Goal: Information Seeking & Learning: Learn about a topic

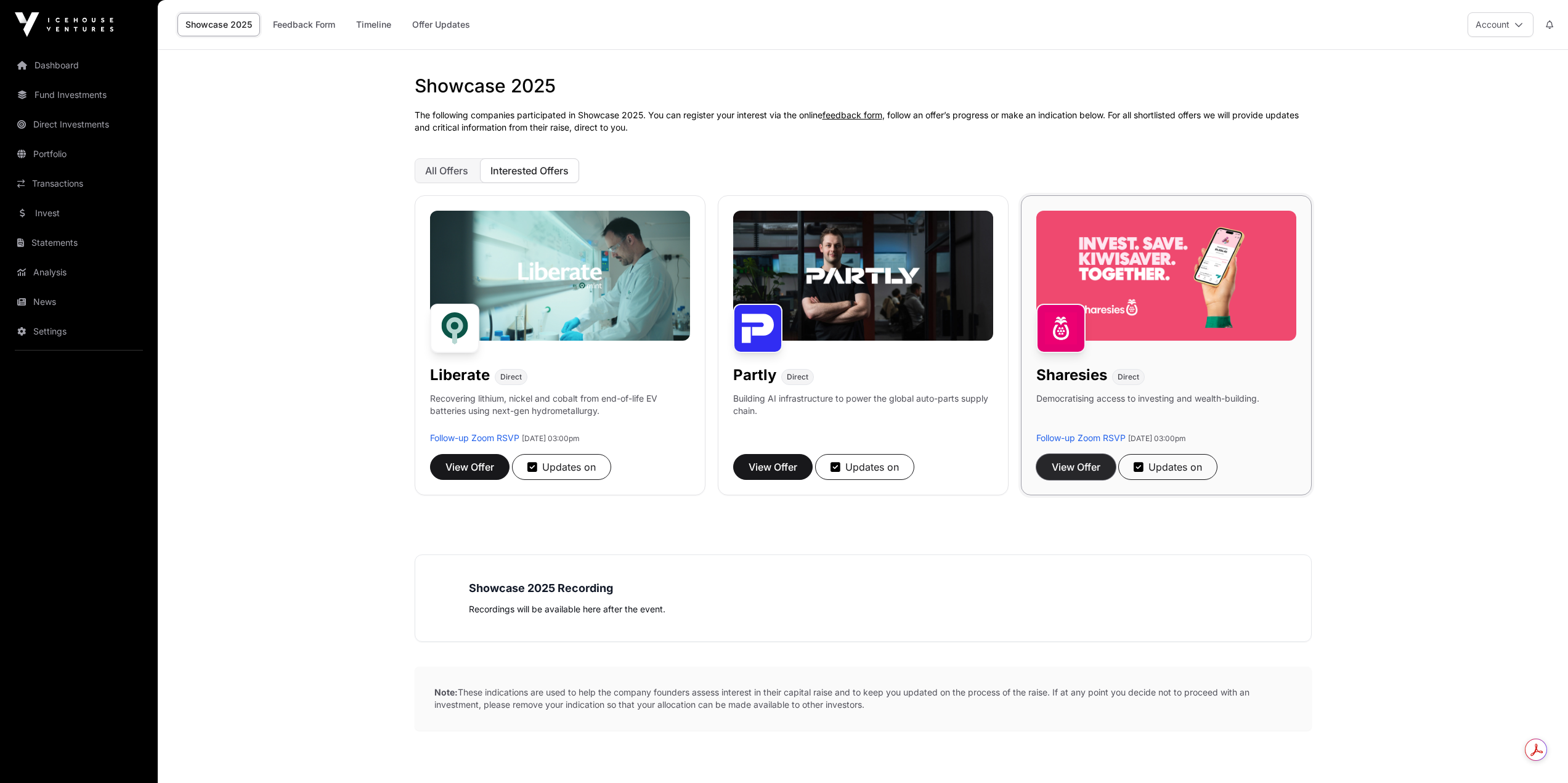
click at [1066, 466] on span "View Offer" at bounding box center [1076, 466] width 48 height 15
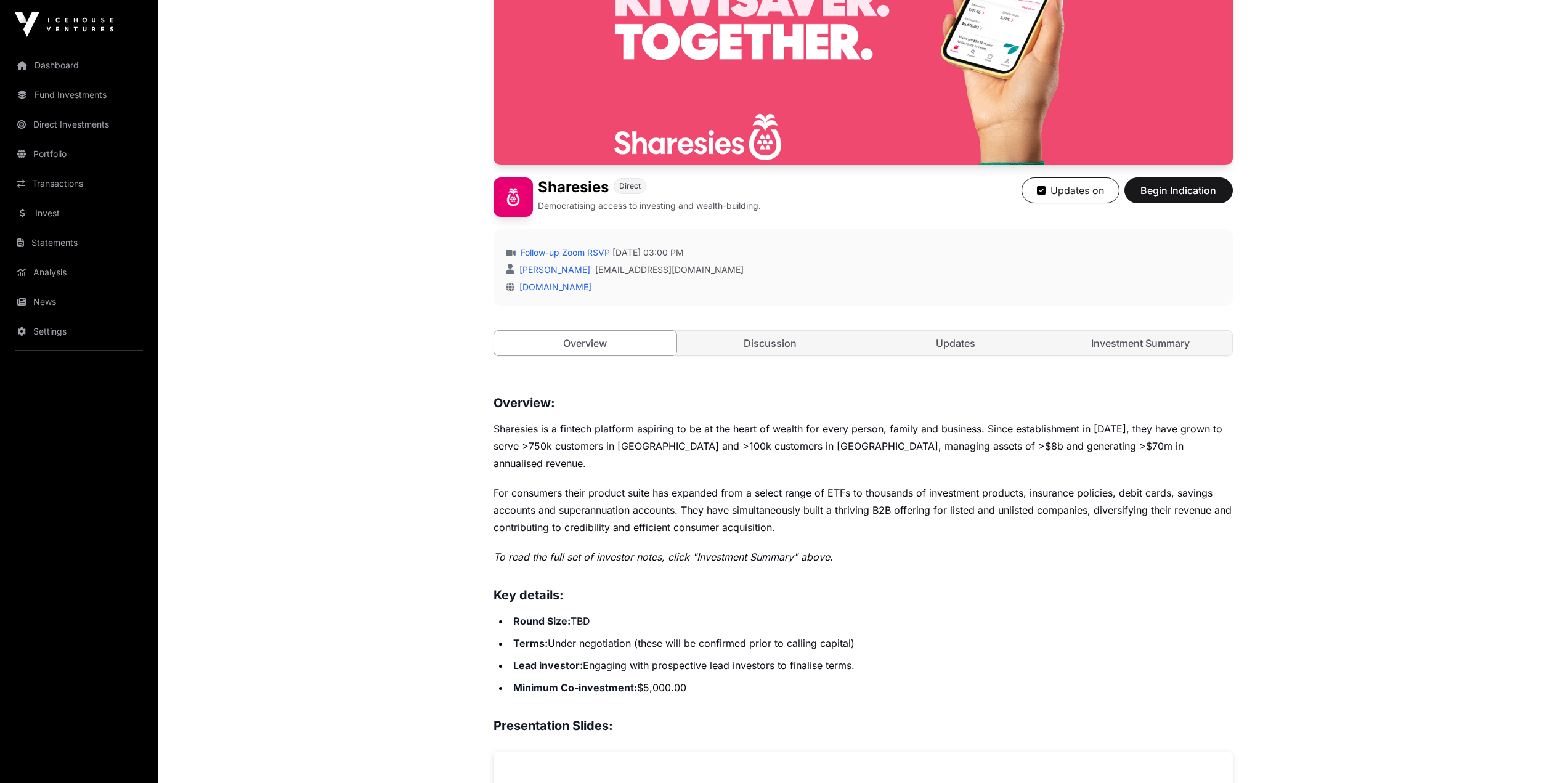
scroll to position [184, 0]
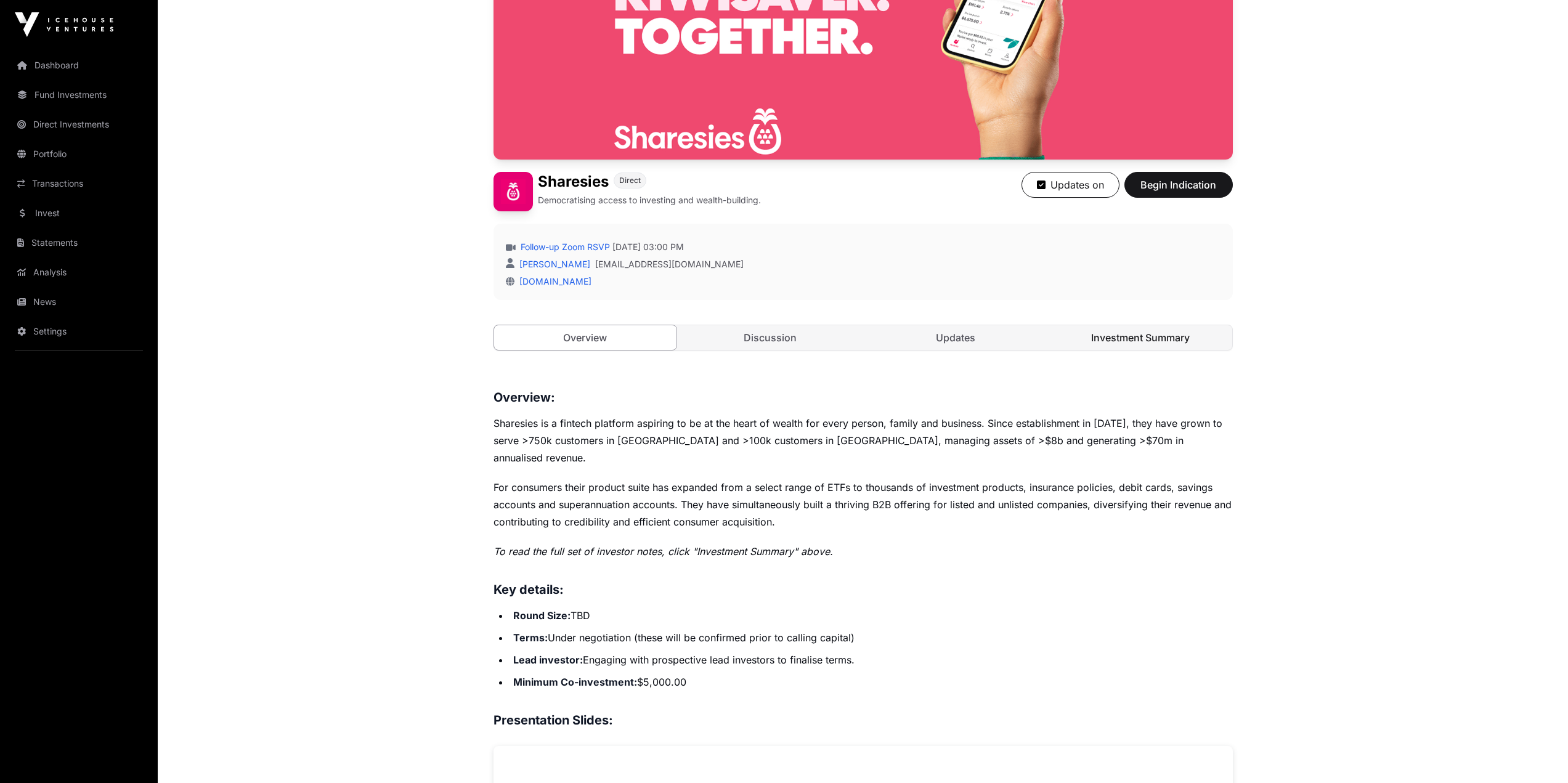
click at [1148, 348] on link "Investment Summary" at bounding box center [1141, 337] width 183 height 25
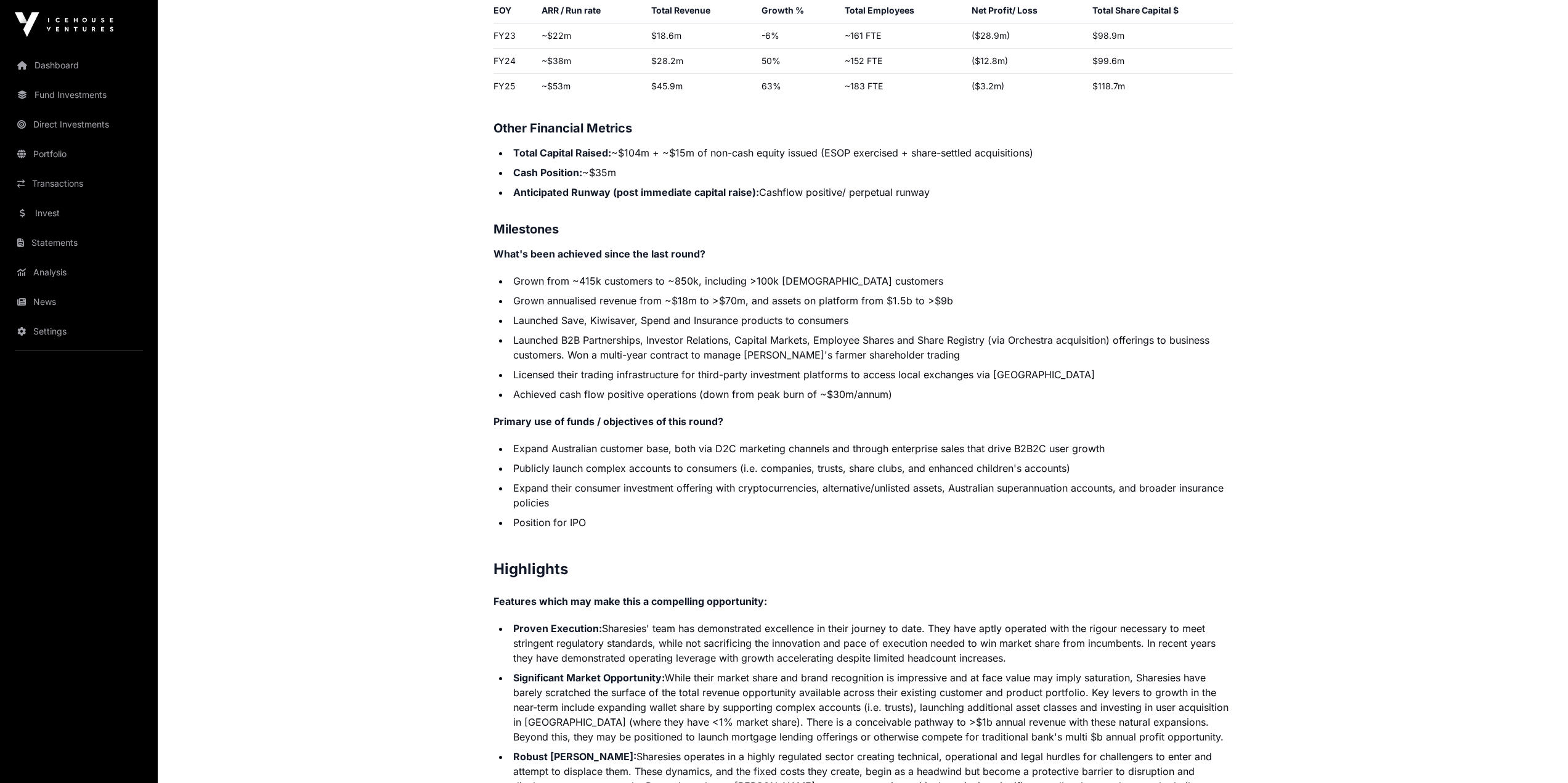
scroll to position [2217, 0]
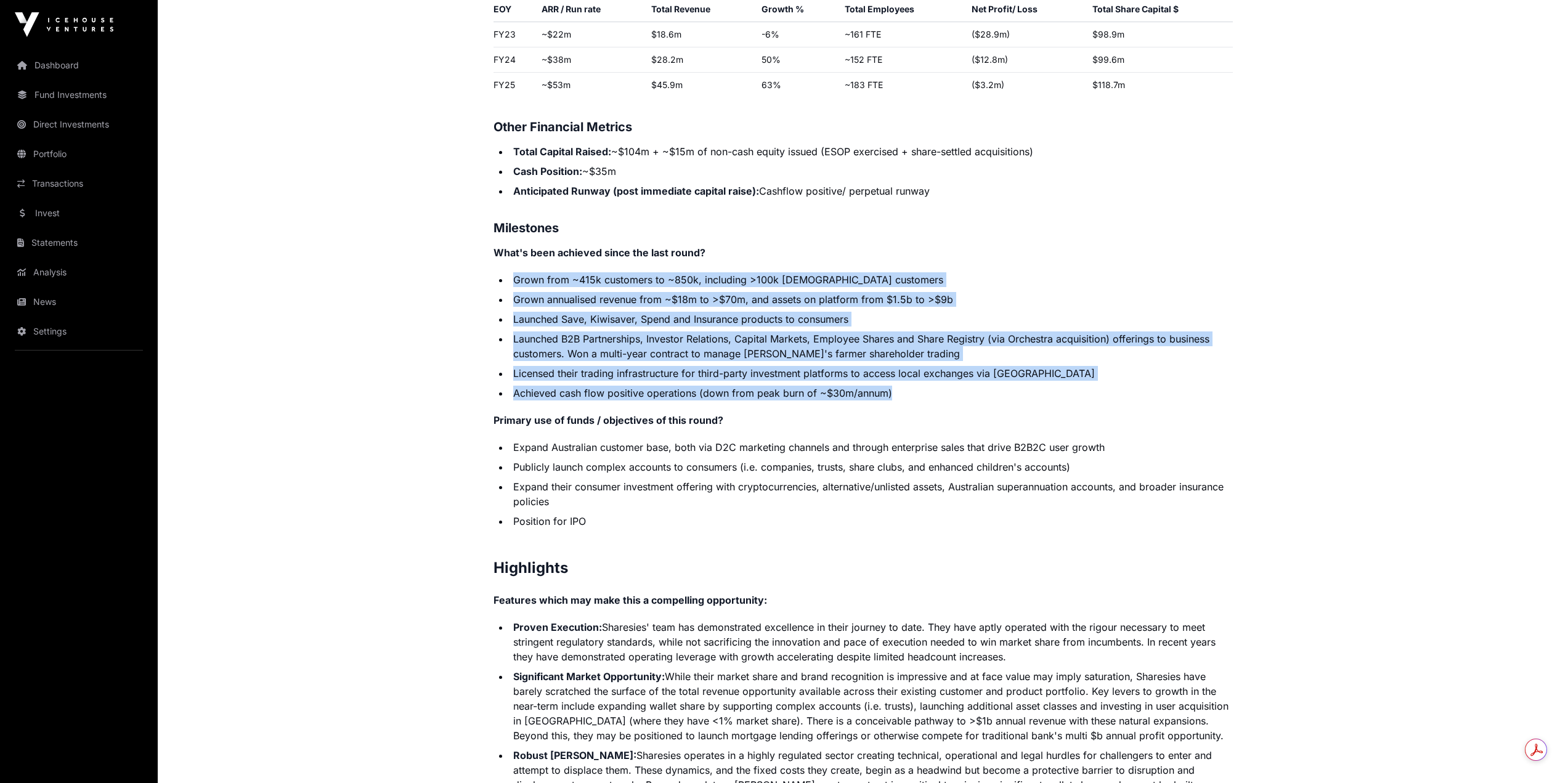
drag, startPoint x: 516, startPoint y: 265, endPoint x: 904, endPoint y: 380, distance: 404.7
click at [904, 380] on ul "Grown from ~415k customers to ~850k, including >100k [DEMOGRAPHIC_DATA] custome…" at bounding box center [864, 336] width 739 height 128
copy ul "Grown from ~415k customers to ~850k, including >100k [DEMOGRAPHIC_DATA] custome…"
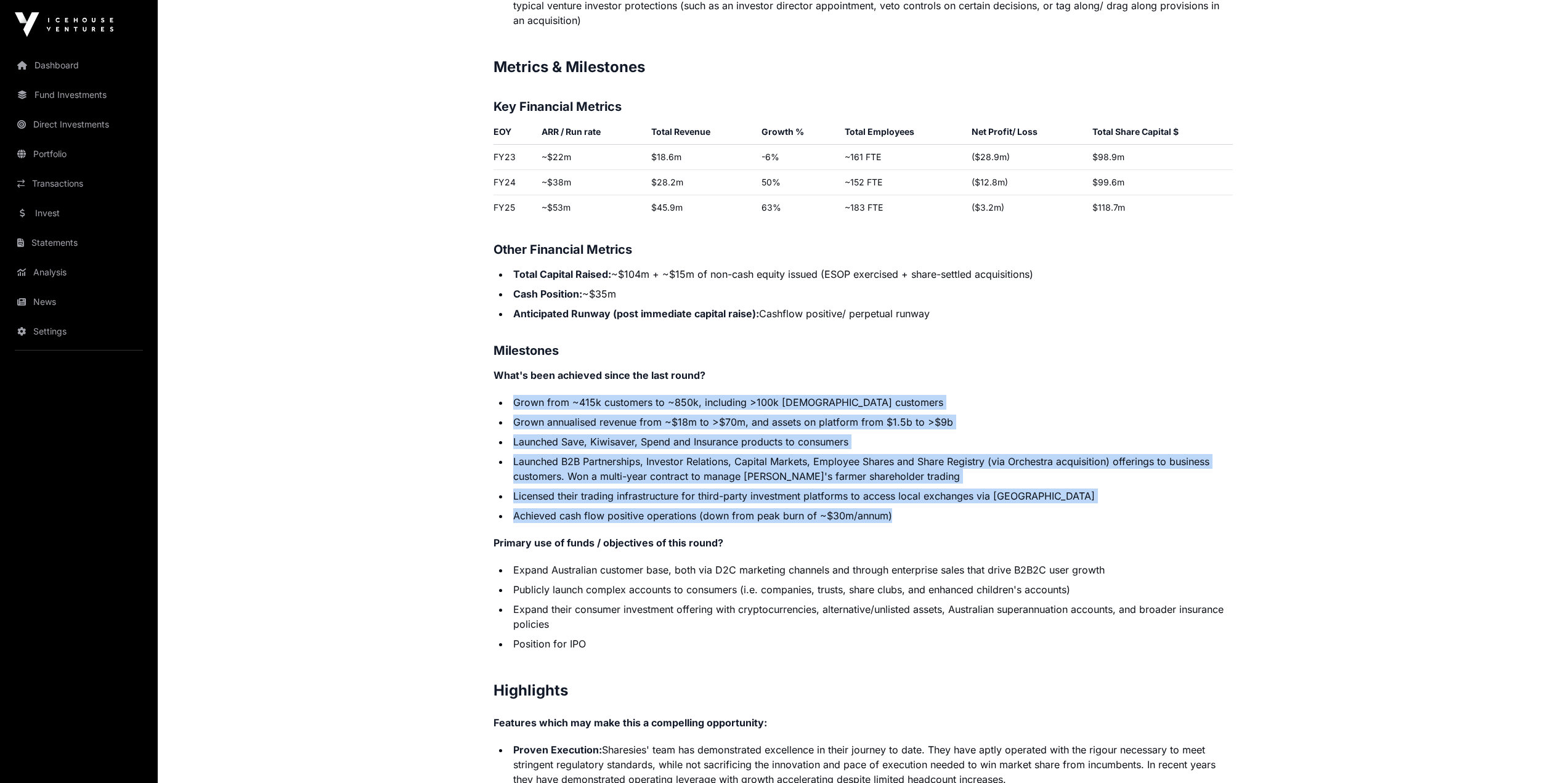
scroll to position [2094, 0]
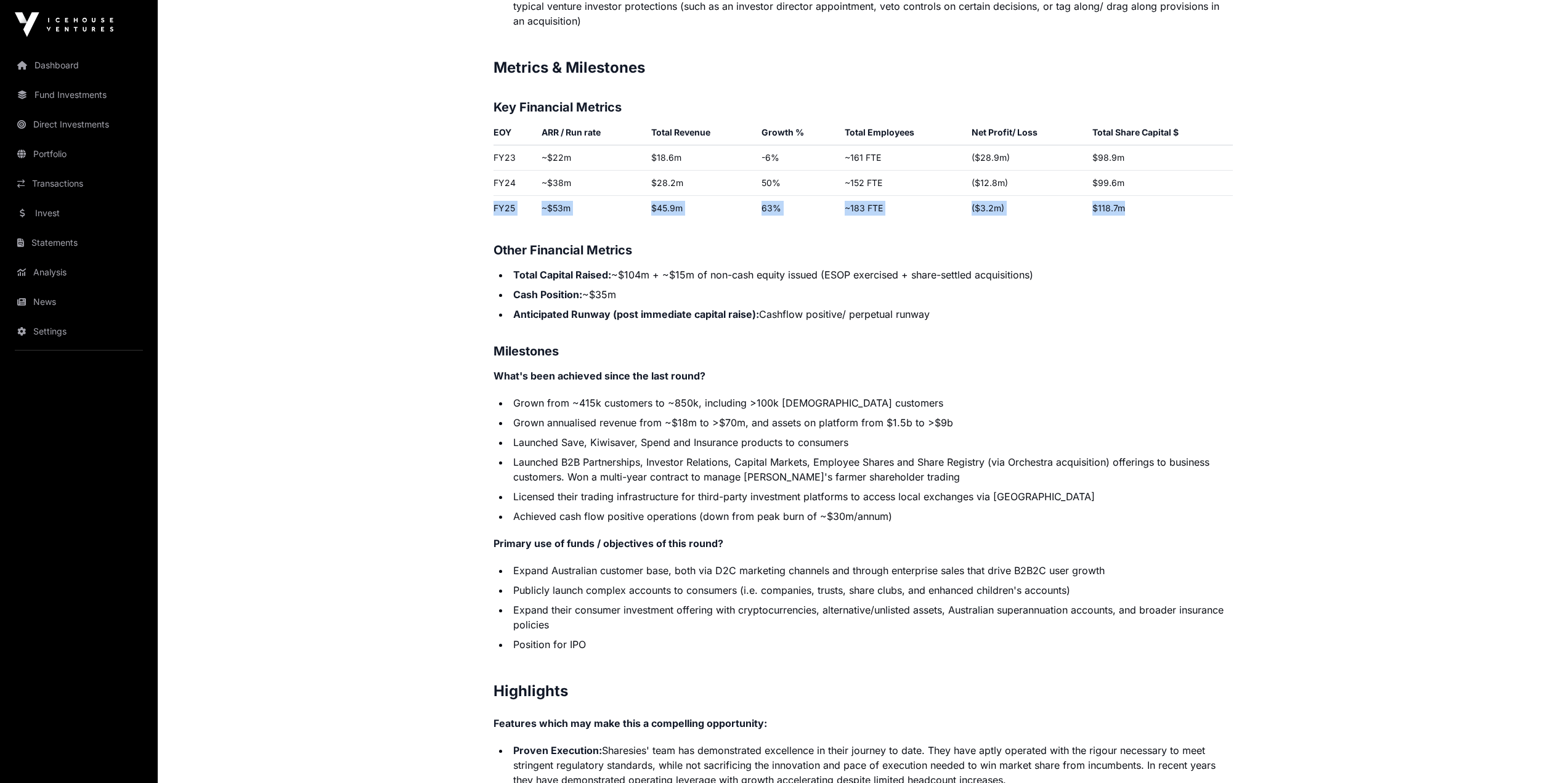
drag, startPoint x: 494, startPoint y: 194, endPoint x: 1125, endPoint y: 198, distance: 631.0
click at [1125, 198] on tr "FY25 ~$53m $45.9m 63% ~183 FTE ($3.2m) $118.7m" at bounding box center [864, 209] width 739 height 25
copy tr "FY25 ~$53m $45.9m 63% ~183 FTE ($3.2m) $118.7m"
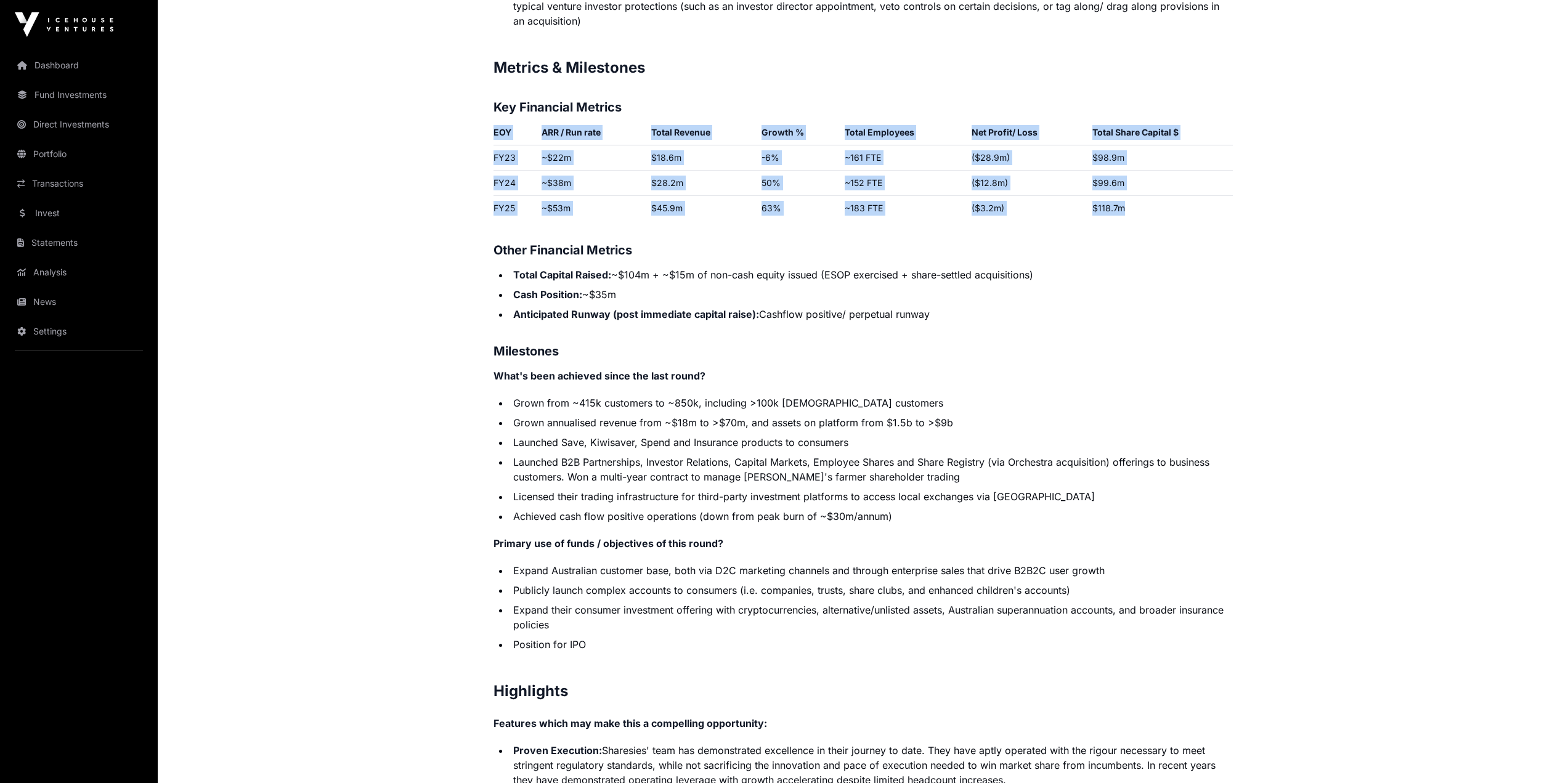
drag, startPoint x: 493, startPoint y: 118, endPoint x: 1152, endPoint y: 196, distance: 663.6
click at [1152, 196] on table "EOY ARR / Run rate Total Revenue Growth % Total Employees Net Profit/ Loss Tota…" at bounding box center [864, 172] width 739 height 96
copy table "EOY ARR / Run rate Total Revenue Growth % Total Employees Net Profit/ Loss Tota…"
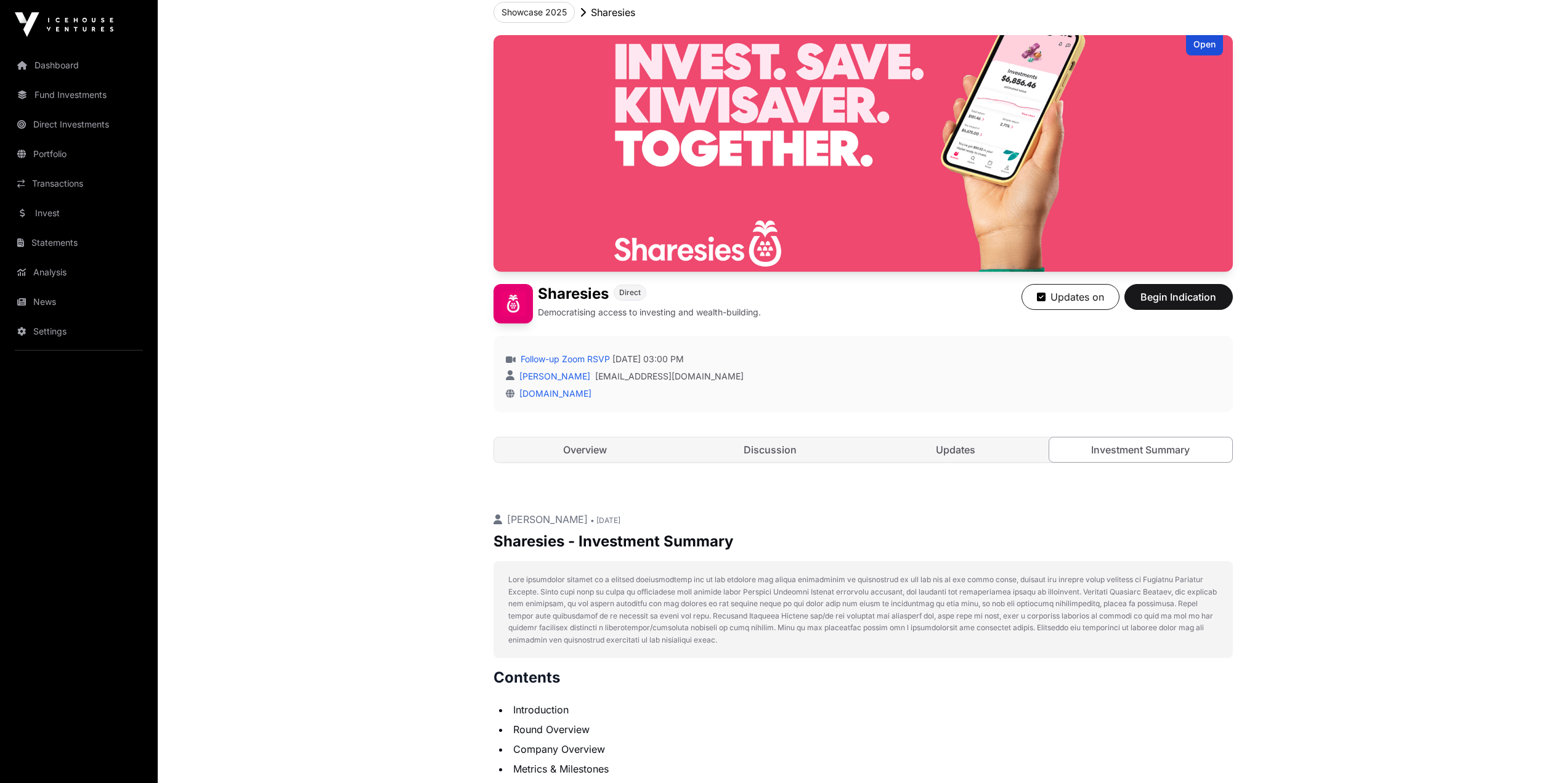
scroll to position [0, 0]
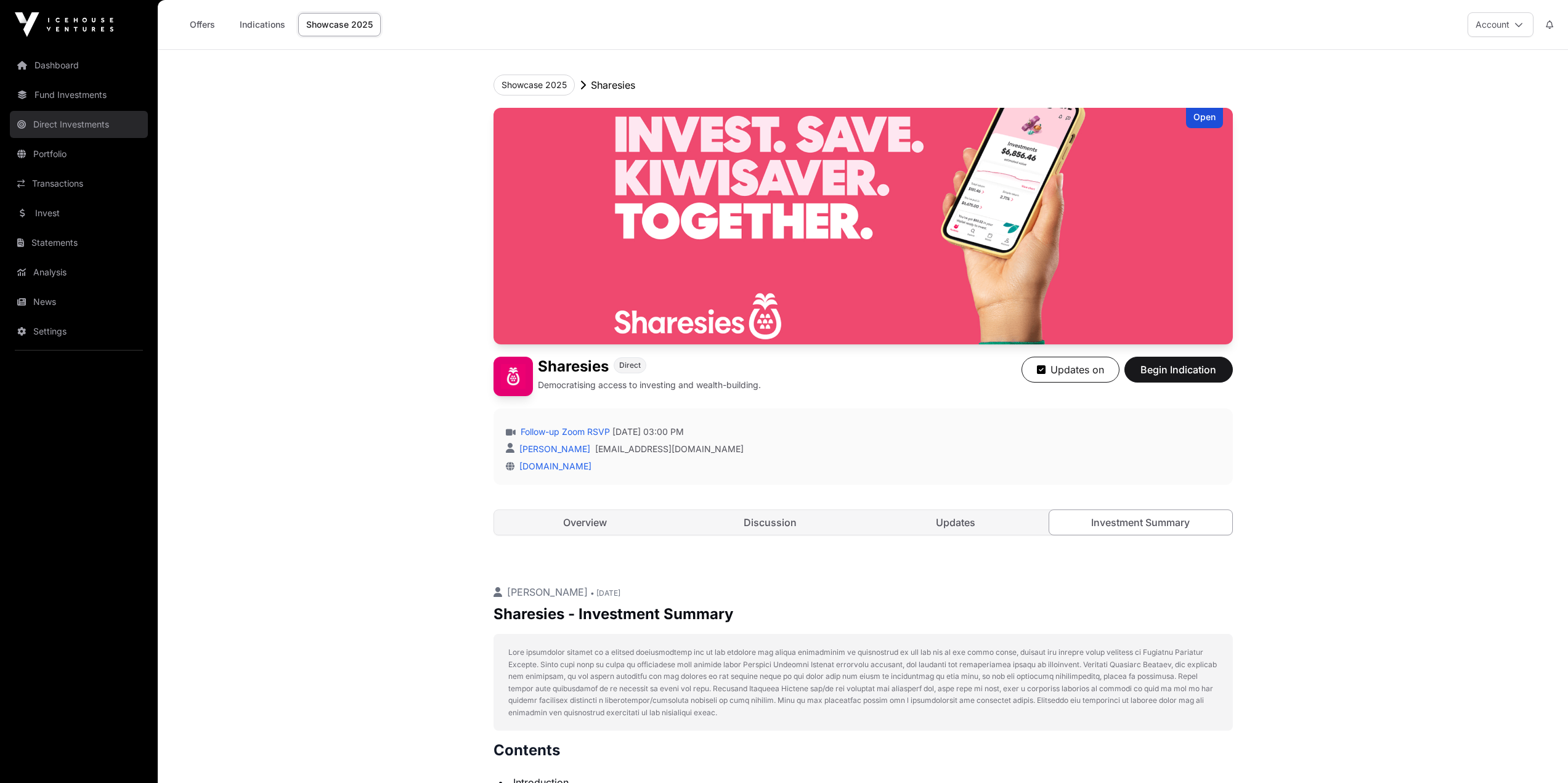
click at [47, 124] on link "Direct Investments" at bounding box center [78, 124] width 138 height 27
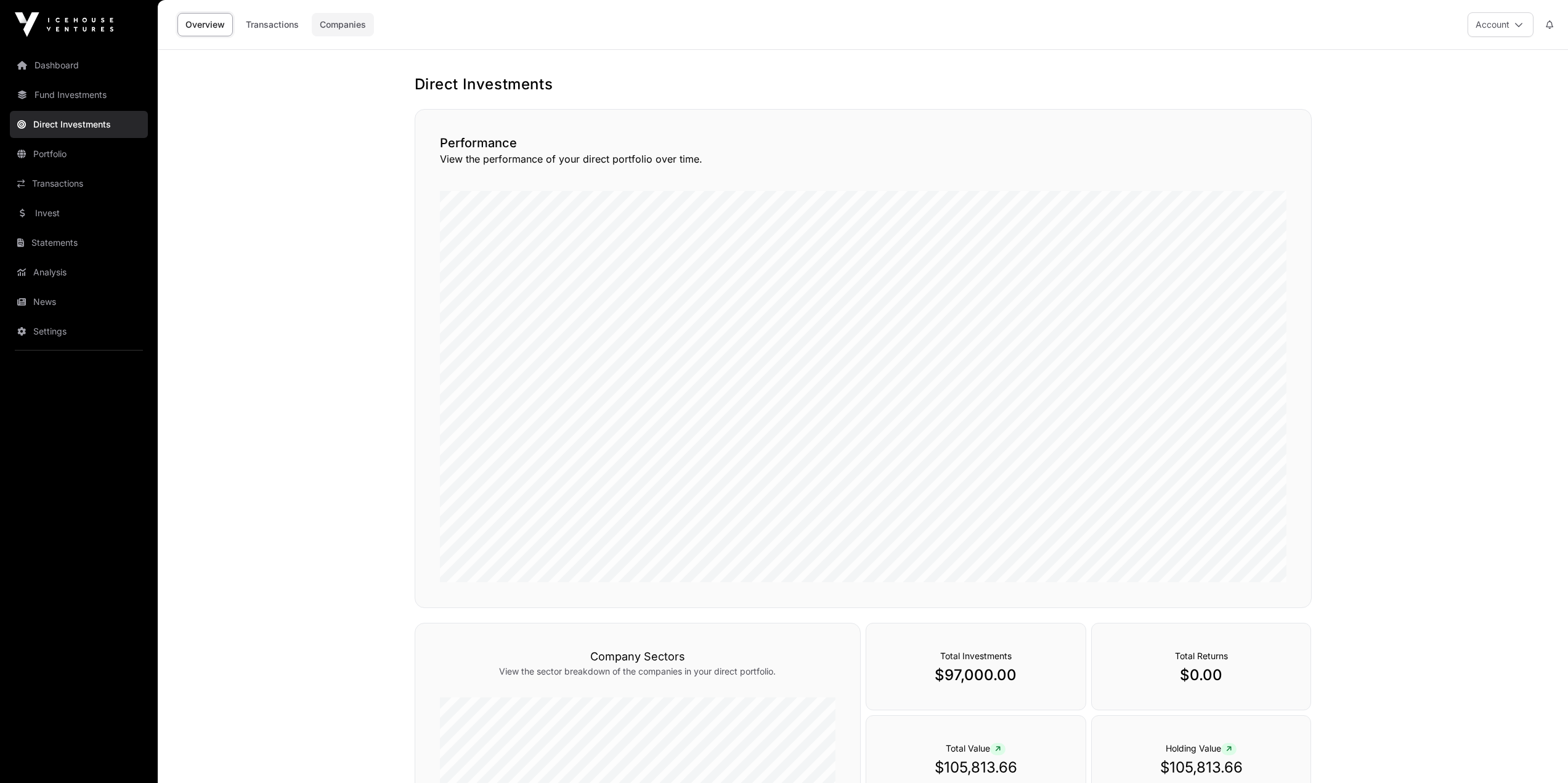
click at [339, 20] on link "Companies" at bounding box center [343, 24] width 62 height 24
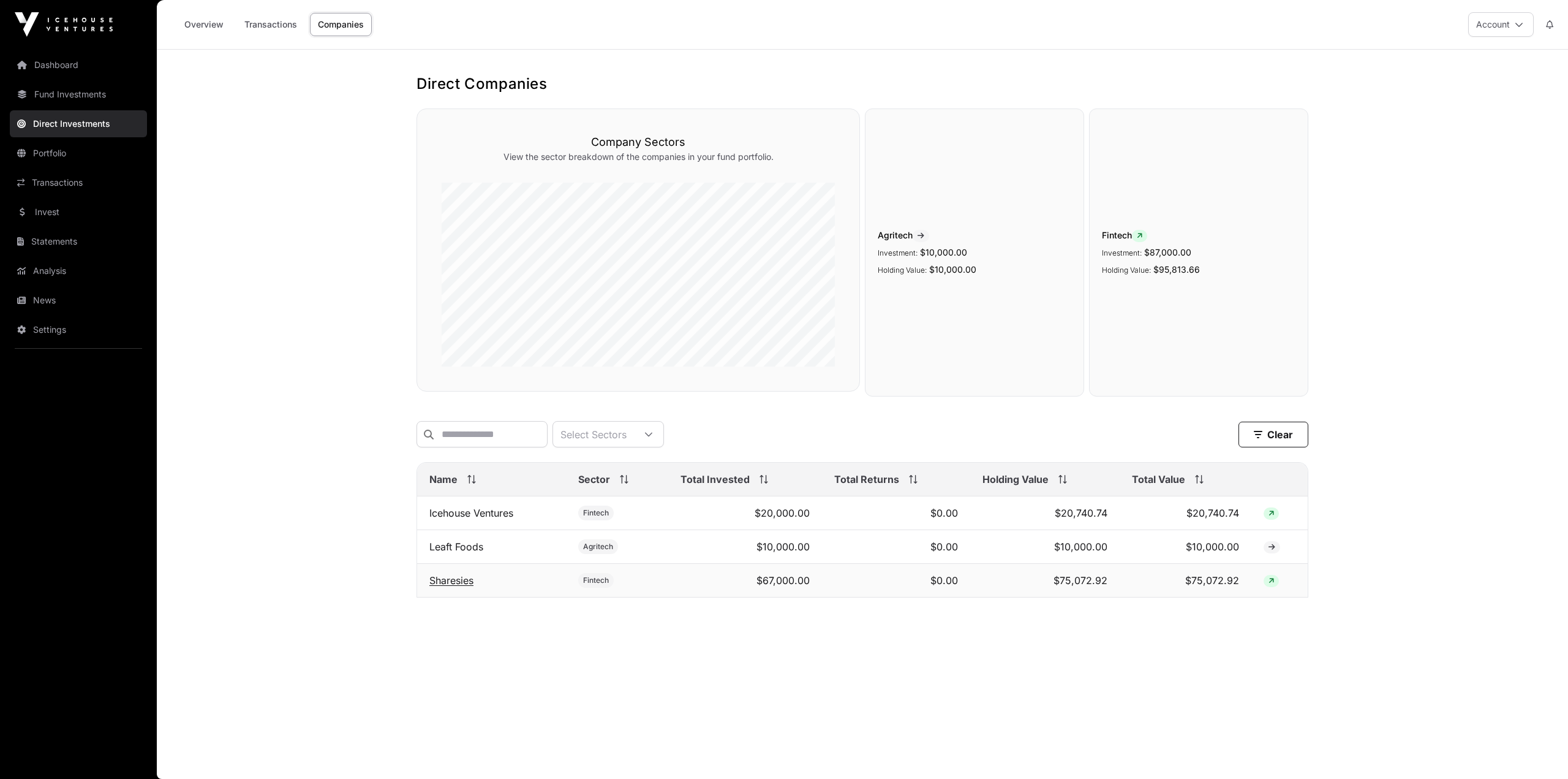
click at [449, 586] on link "Sharesies" at bounding box center [452, 580] width 44 height 12
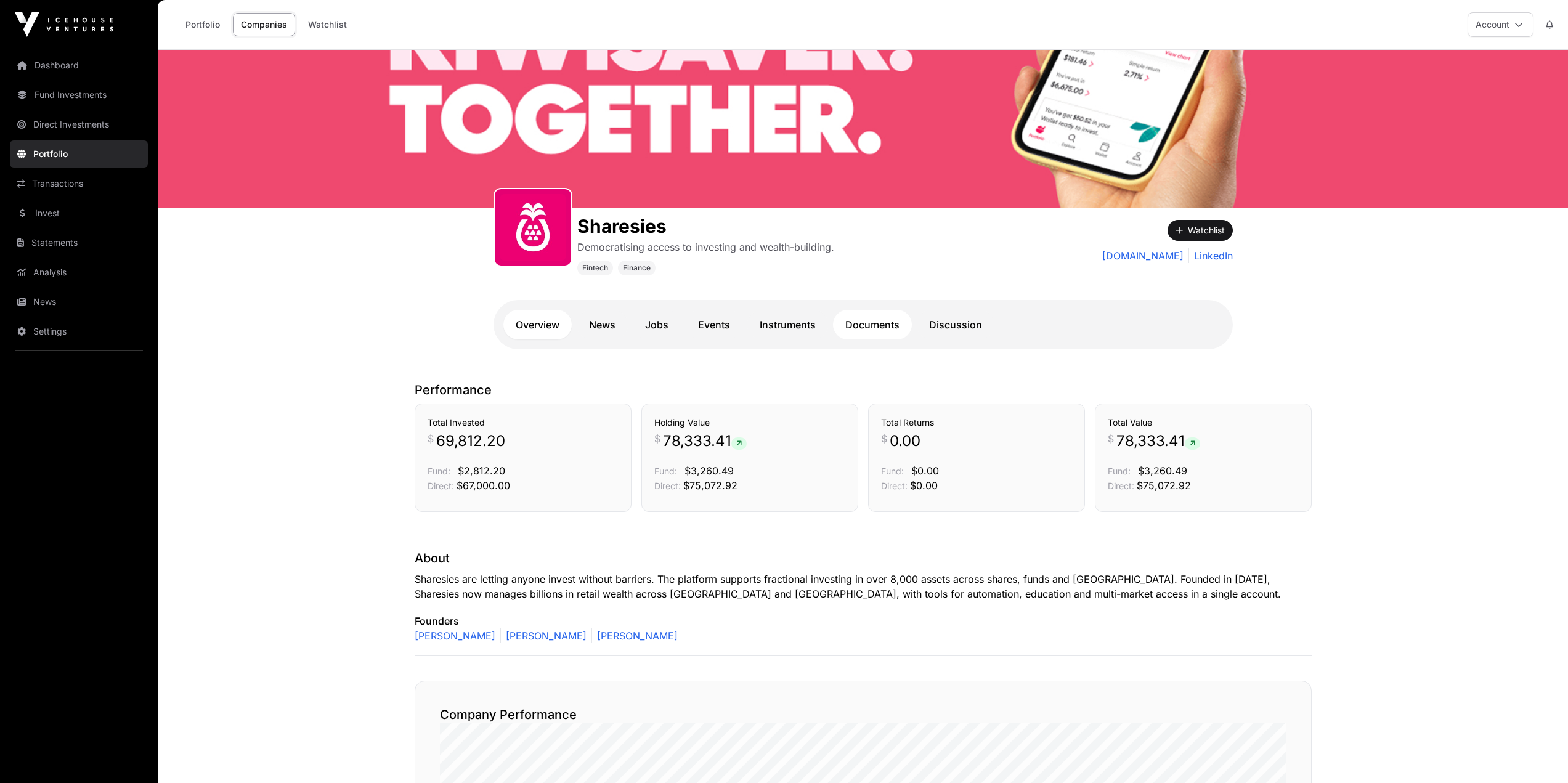
click at [866, 322] on link "Documents" at bounding box center [872, 324] width 79 height 29
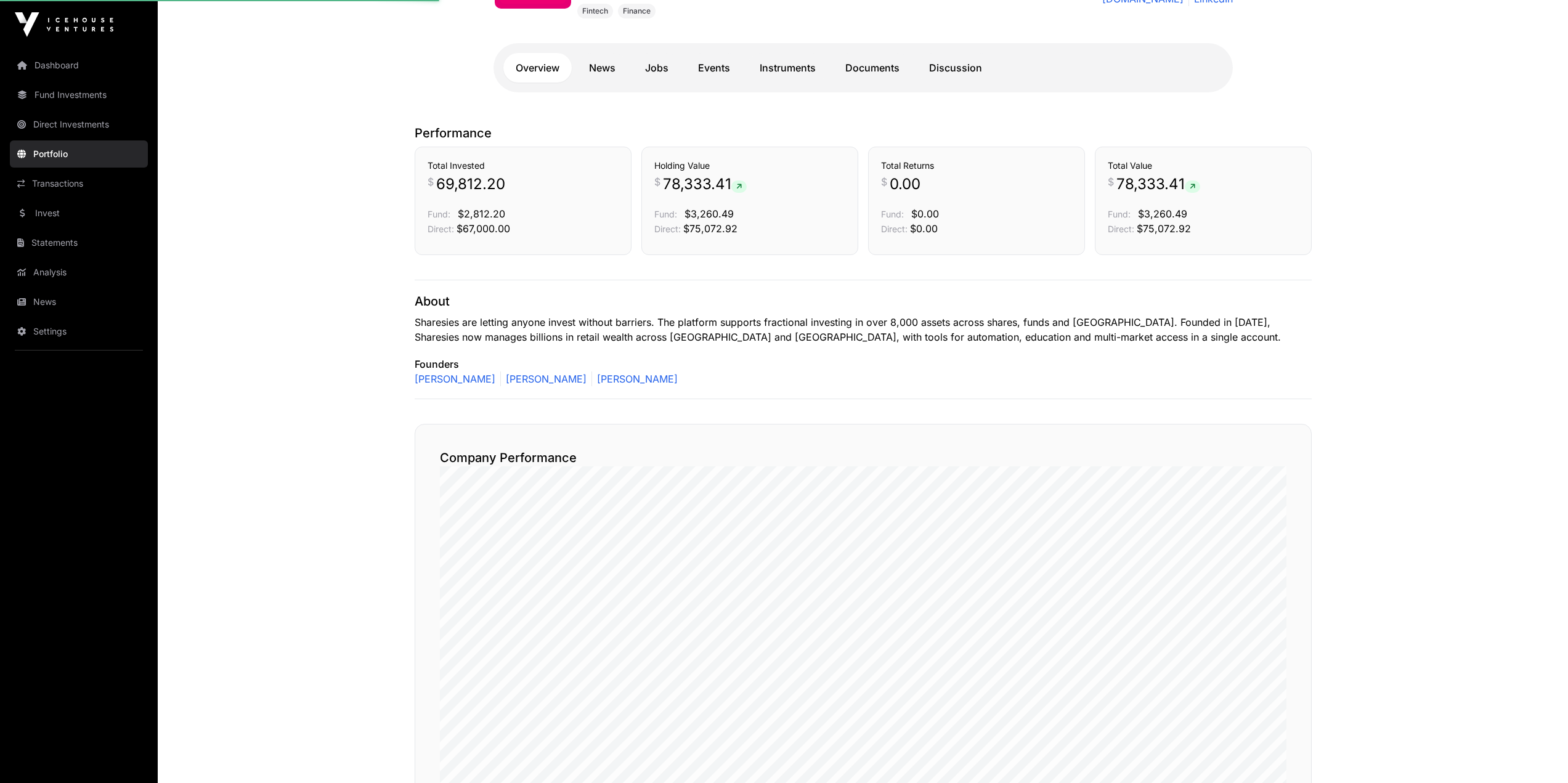
scroll to position [493, 0]
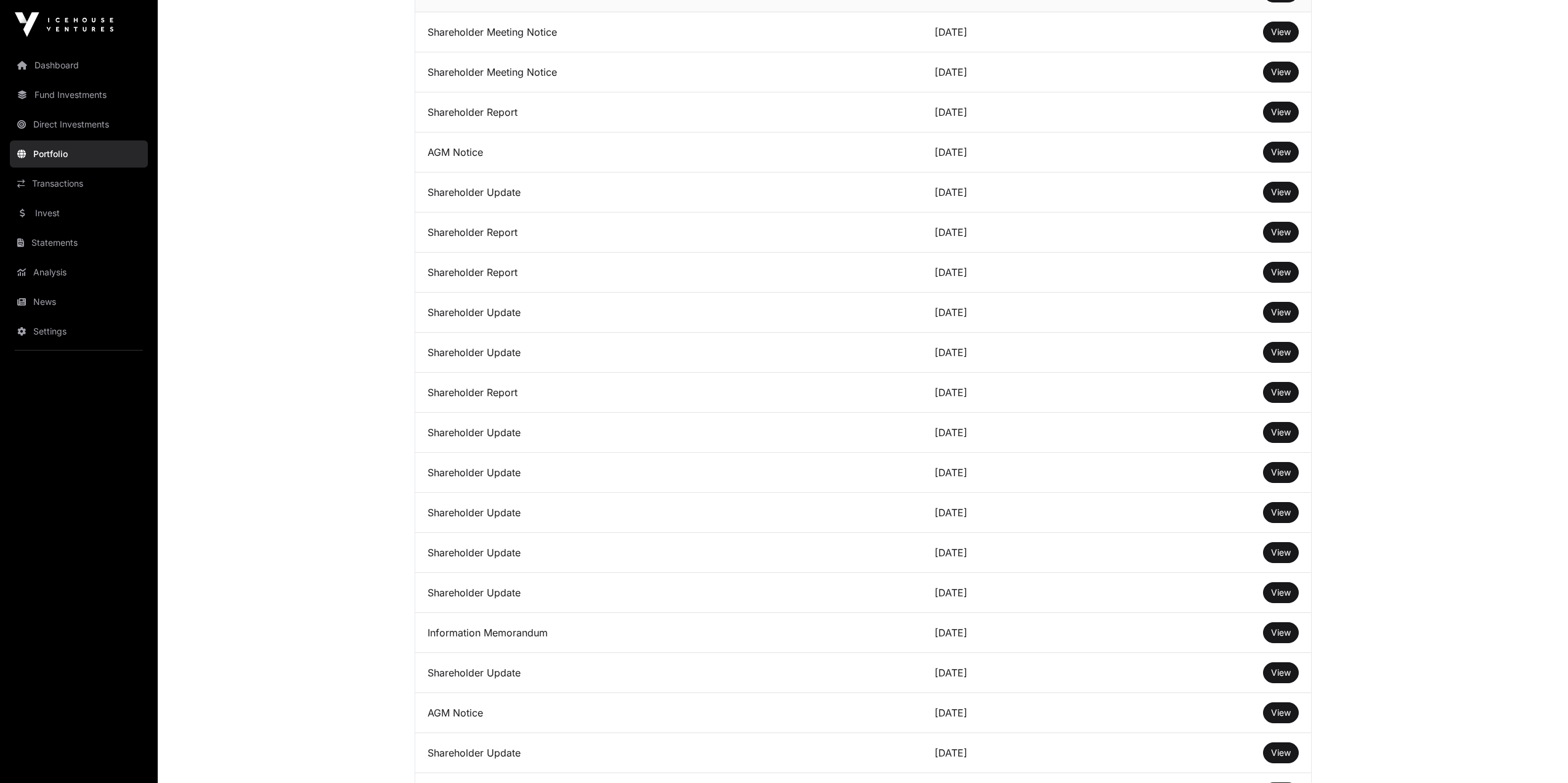
scroll to position [1663, 0]
click at [1277, 637] on span "View" at bounding box center [1280, 632] width 20 height 10
